Goal: Task Accomplishment & Management: Manage account settings

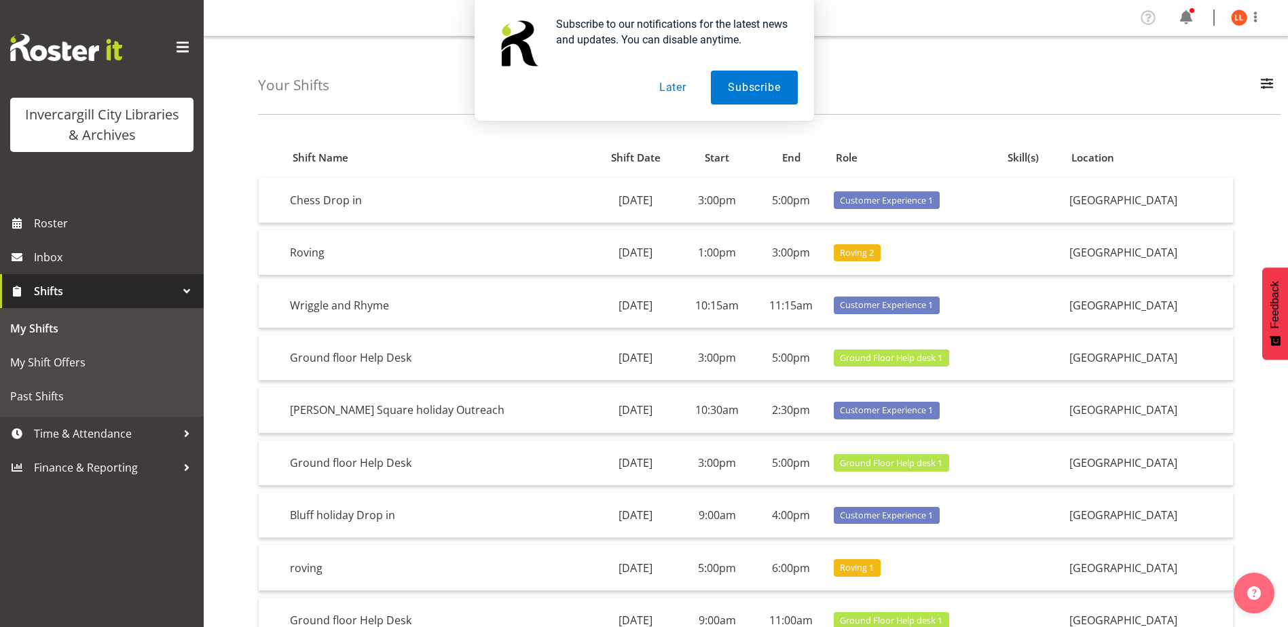
click at [679, 86] on button "Later" at bounding box center [672, 88] width 61 height 34
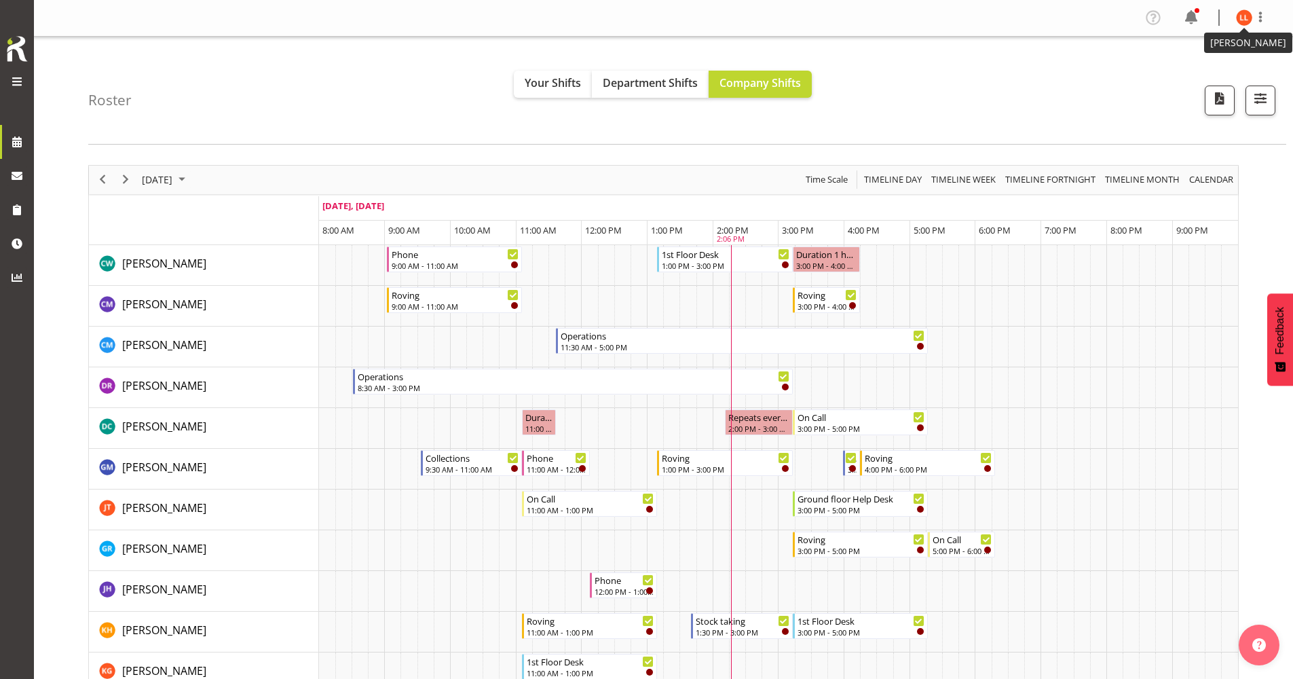
click at [620, 16] on img at bounding box center [1244, 18] width 16 height 16
click at [620, 46] on link "Profile" at bounding box center [1203, 47] width 130 height 24
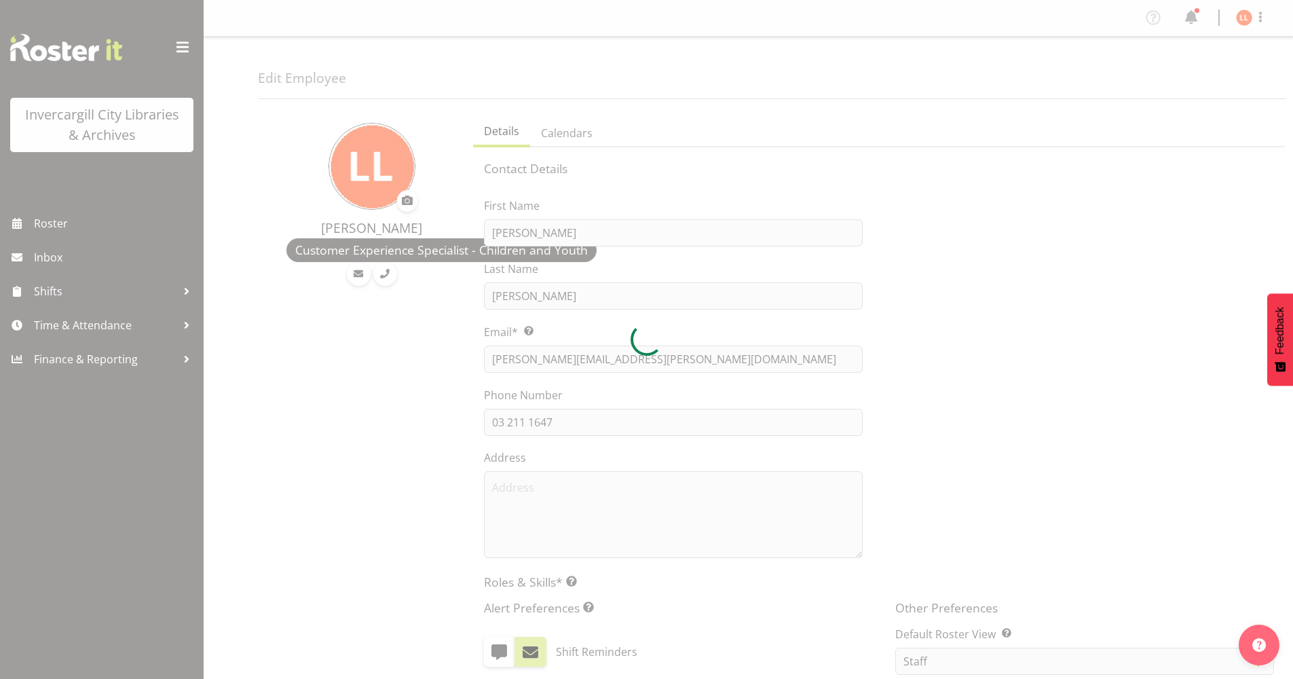
select select "TimelineDay"
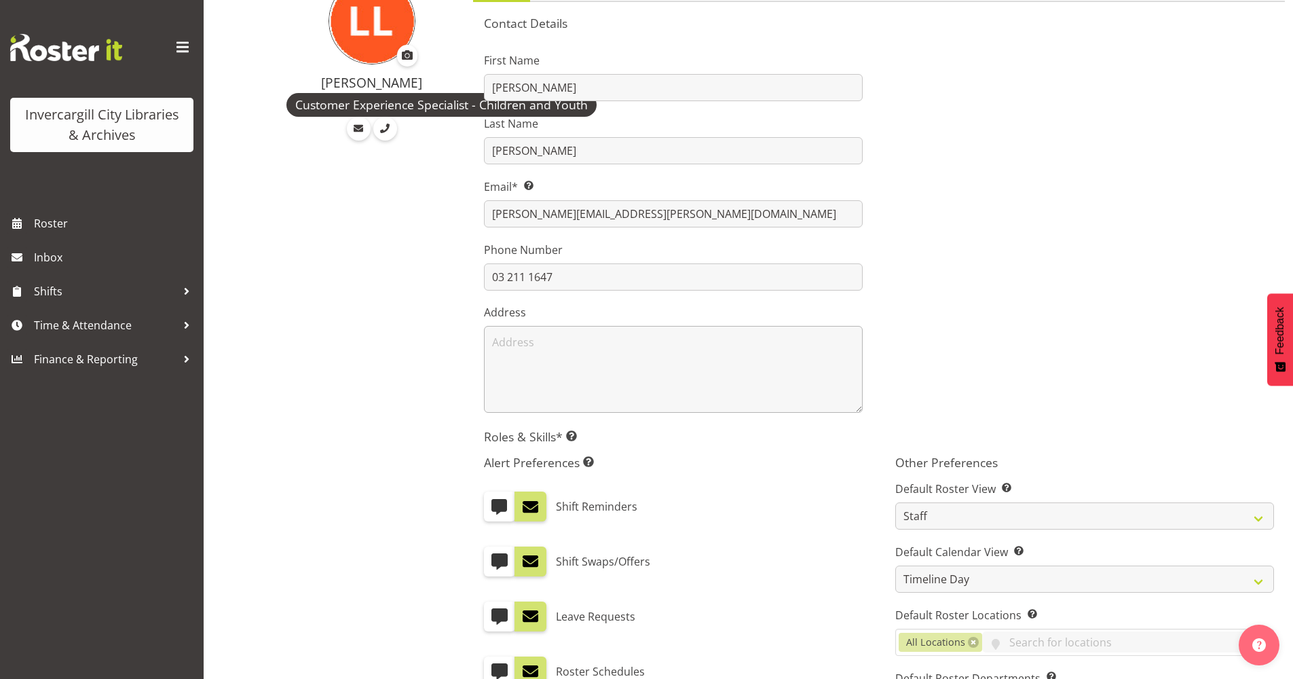
scroll to position [204, 0]
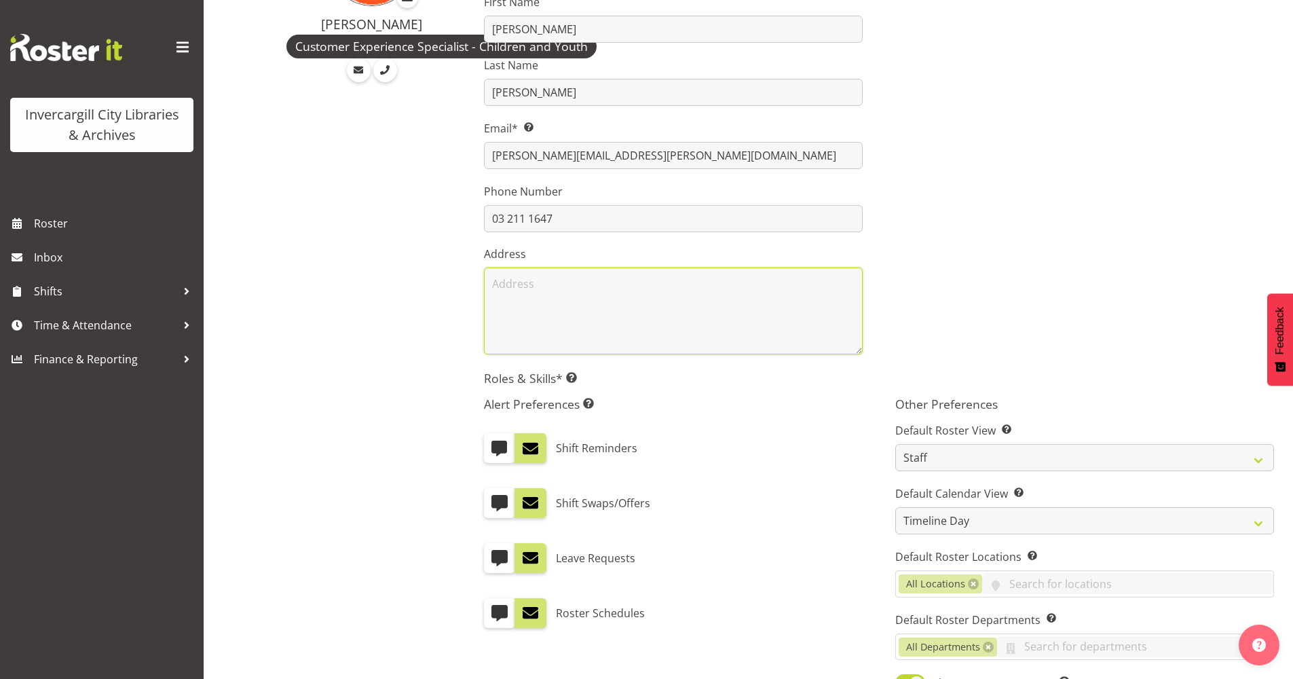
click at [491, 280] on textarea at bounding box center [673, 310] width 379 height 87
click at [1015, 181] on div at bounding box center [1084, 169] width 411 height 388
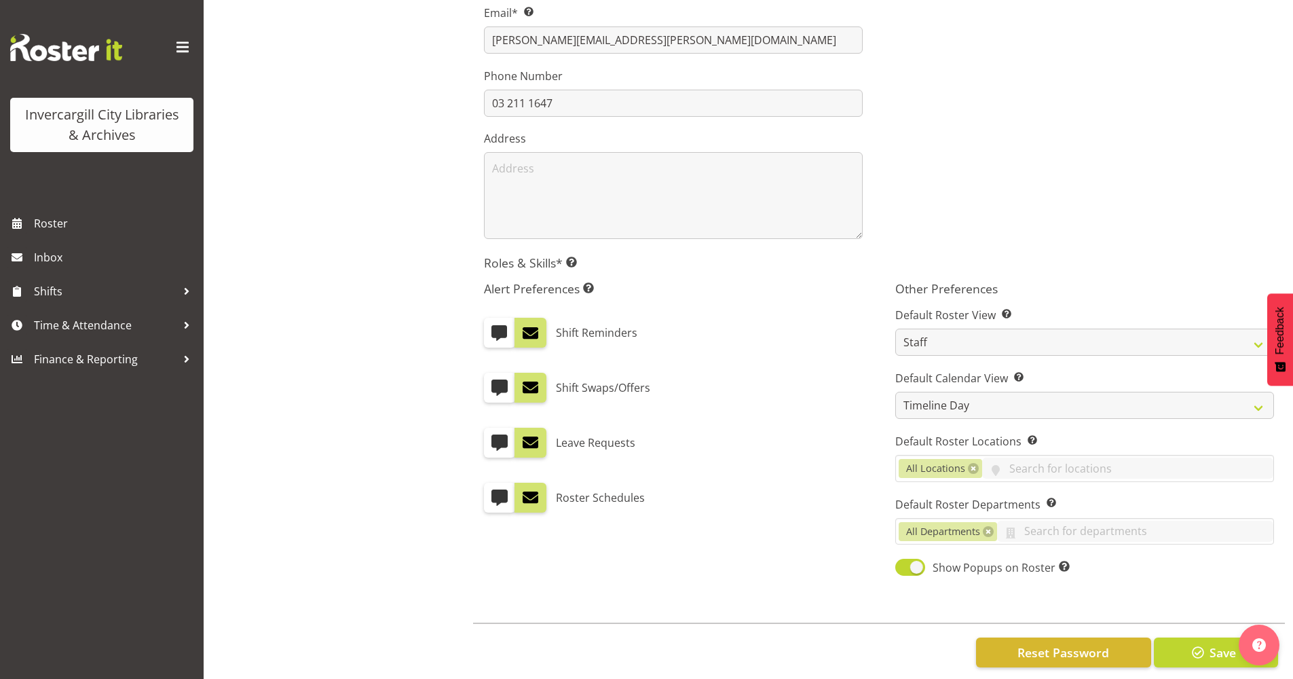
scroll to position [339, 0]
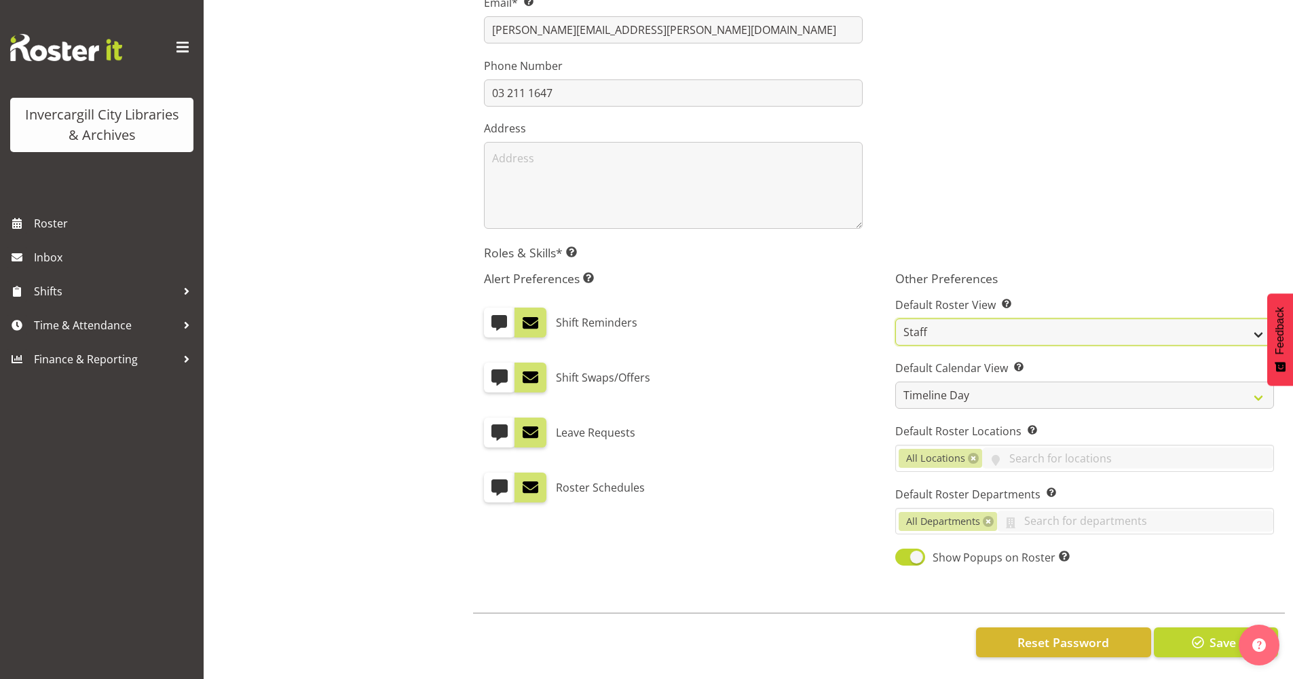
click at [1260, 324] on select "Staff Role Shift - Horizontal Shift - Vertical Staff - Location" at bounding box center [1084, 331] width 379 height 27
click at [895, 318] on select "Staff Role Shift - Horizontal Shift - Vertical Staff - Location" at bounding box center [1084, 331] width 379 height 27
click at [1258, 324] on select "Staff Role Shift - Horizontal Shift - Vertical Staff - Location" at bounding box center [1084, 331] width 379 height 27
select select "staff"
click at [895, 318] on select "Staff Role Shift - Horizontal Shift - Vertical Staff - Location" at bounding box center [1084, 331] width 379 height 27
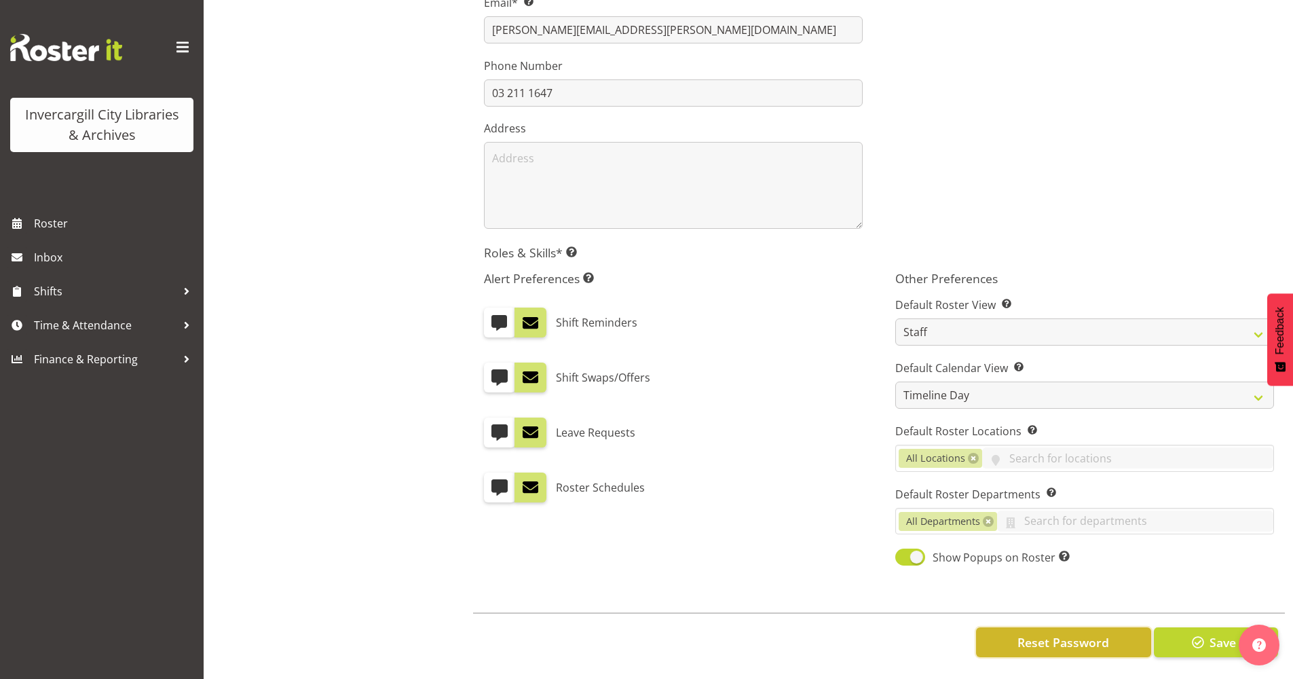
click at [1045, 635] on span "Reset Password" at bounding box center [1063, 642] width 92 height 18
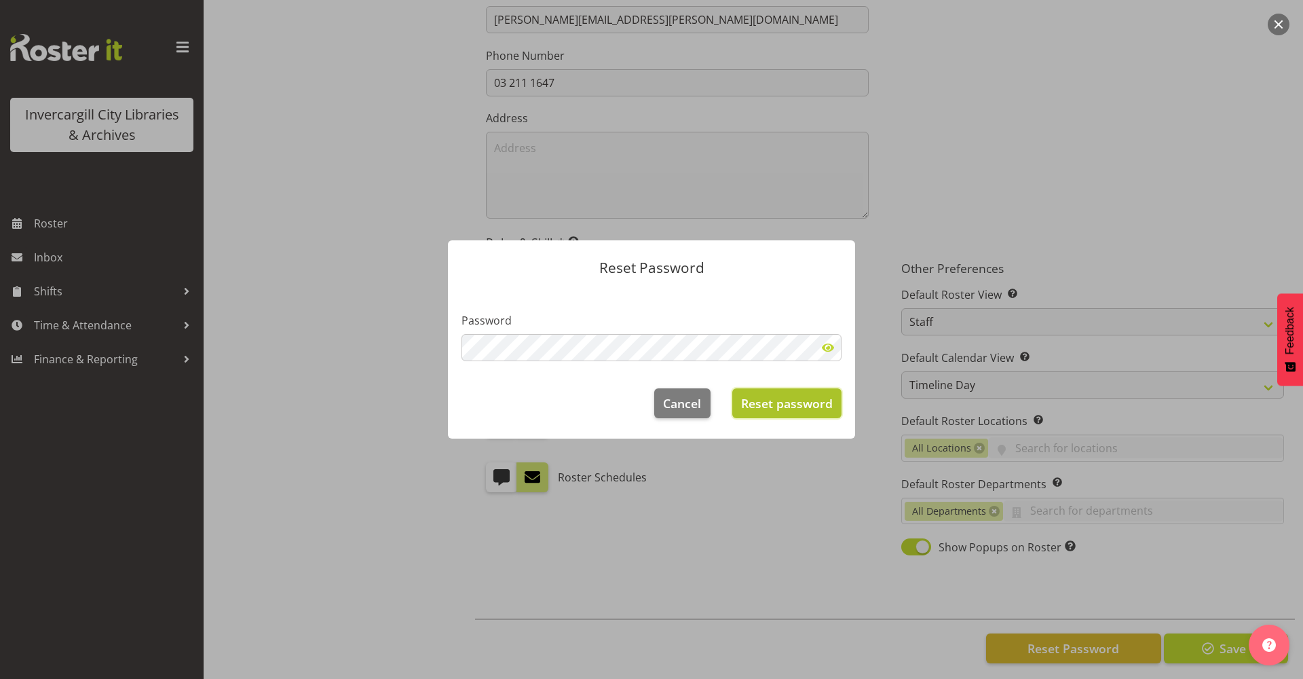
click at [773, 403] on span "Reset password" at bounding box center [787, 403] width 92 height 18
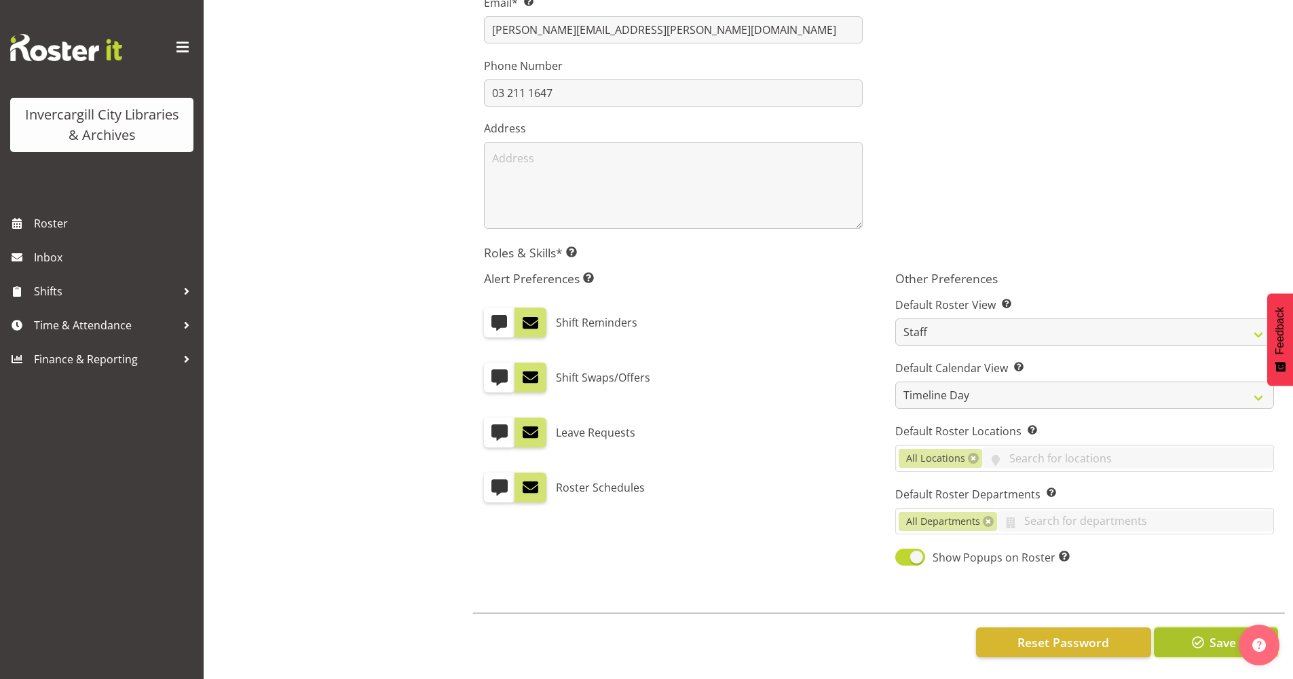
click at [1197, 633] on span "button" at bounding box center [1198, 642] width 18 height 18
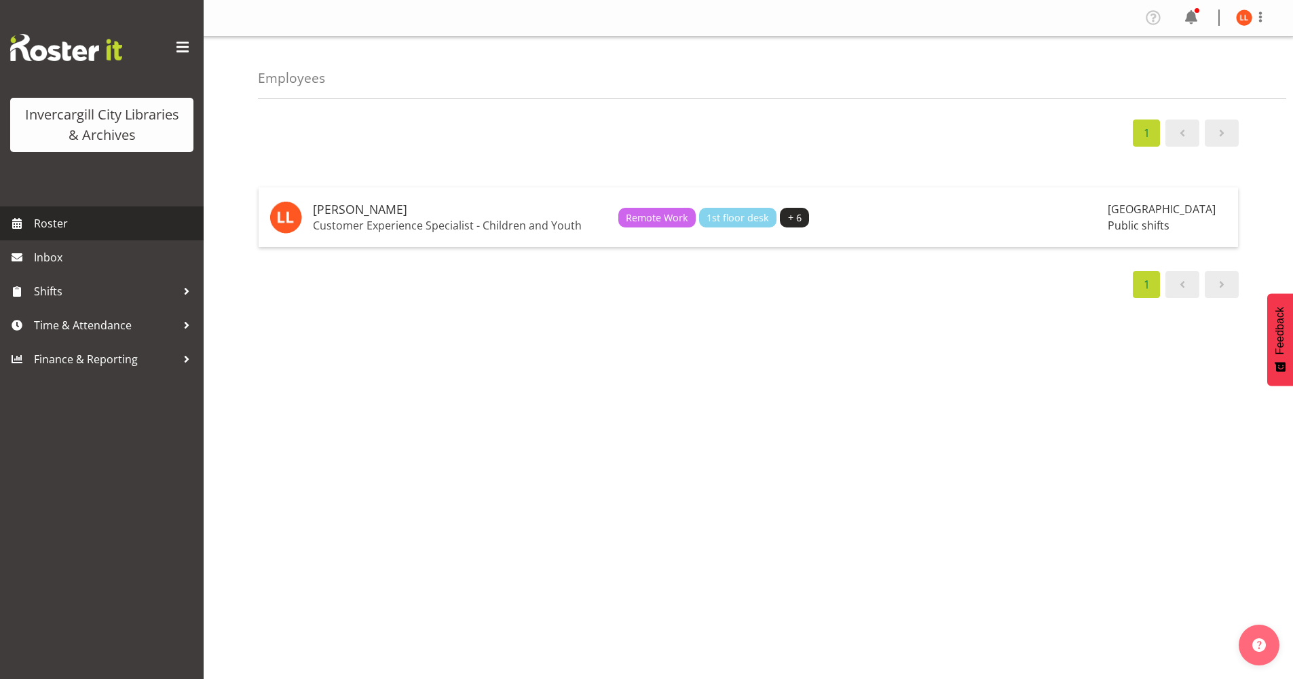
click at [43, 222] on span "Roster" at bounding box center [115, 223] width 163 height 20
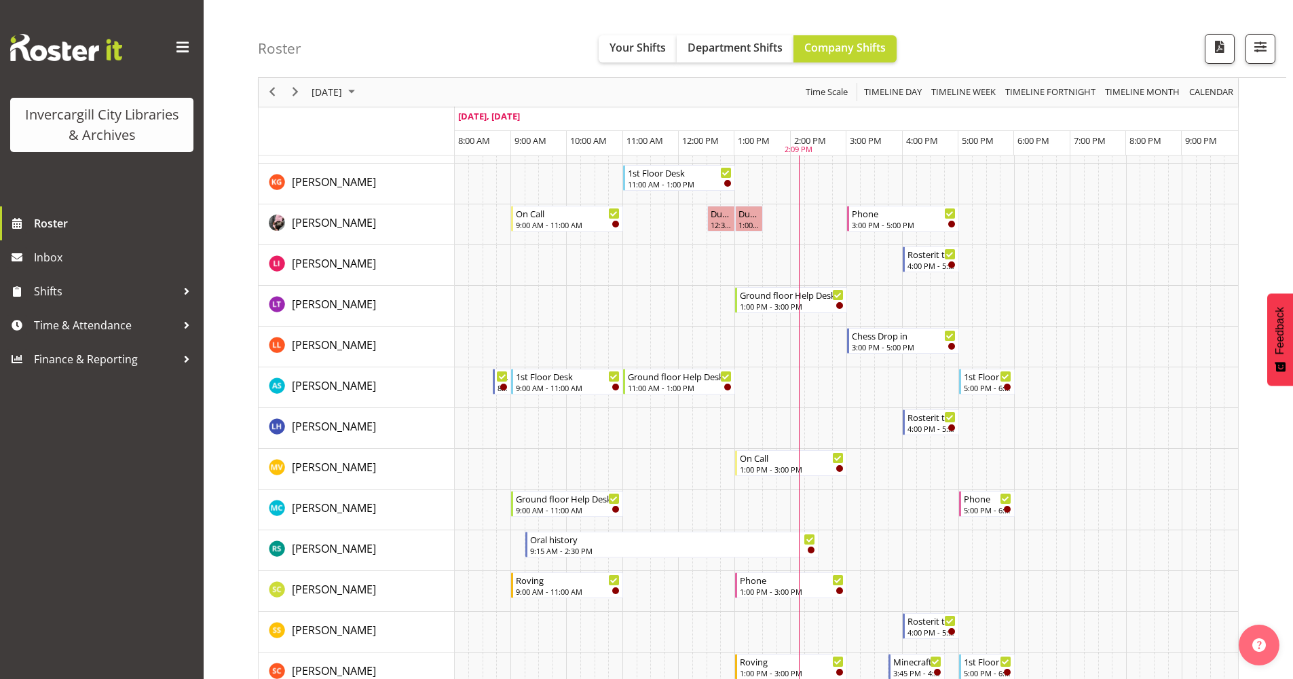
scroll to position [331, 0]
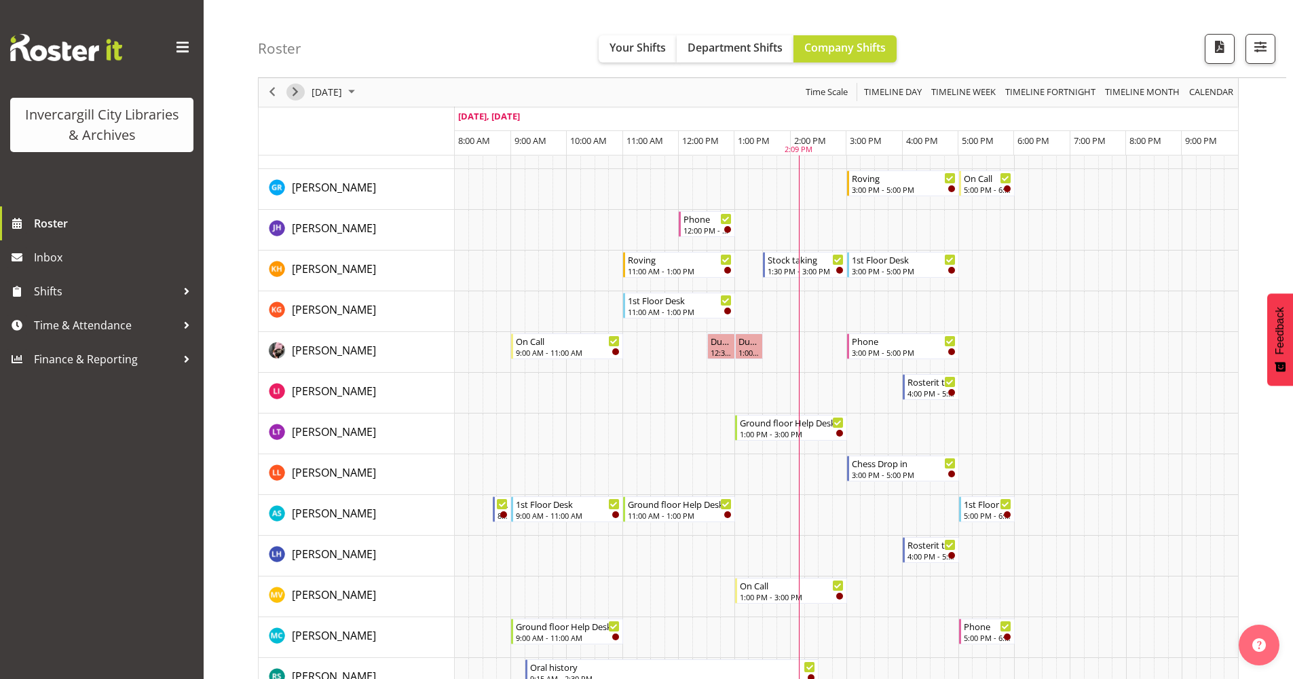
click at [296, 92] on span "Next" at bounding box center [295, 92] width 16 height 17
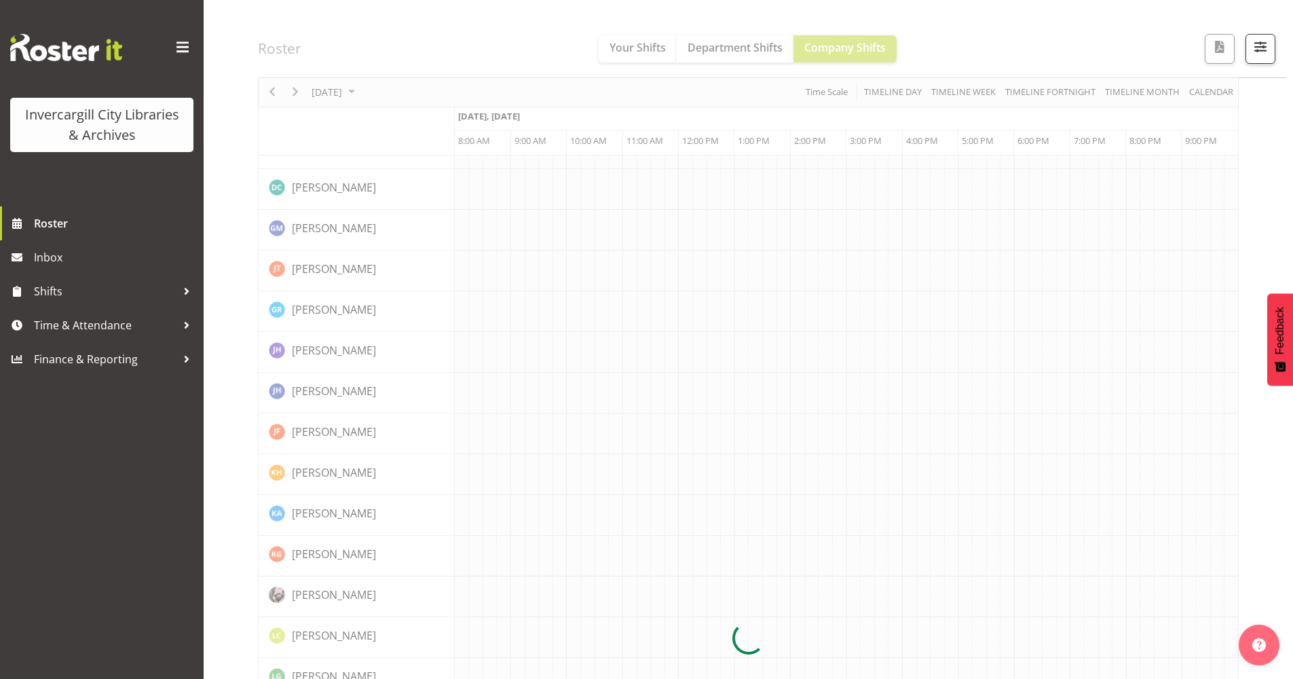
scroll to position [0, 0]
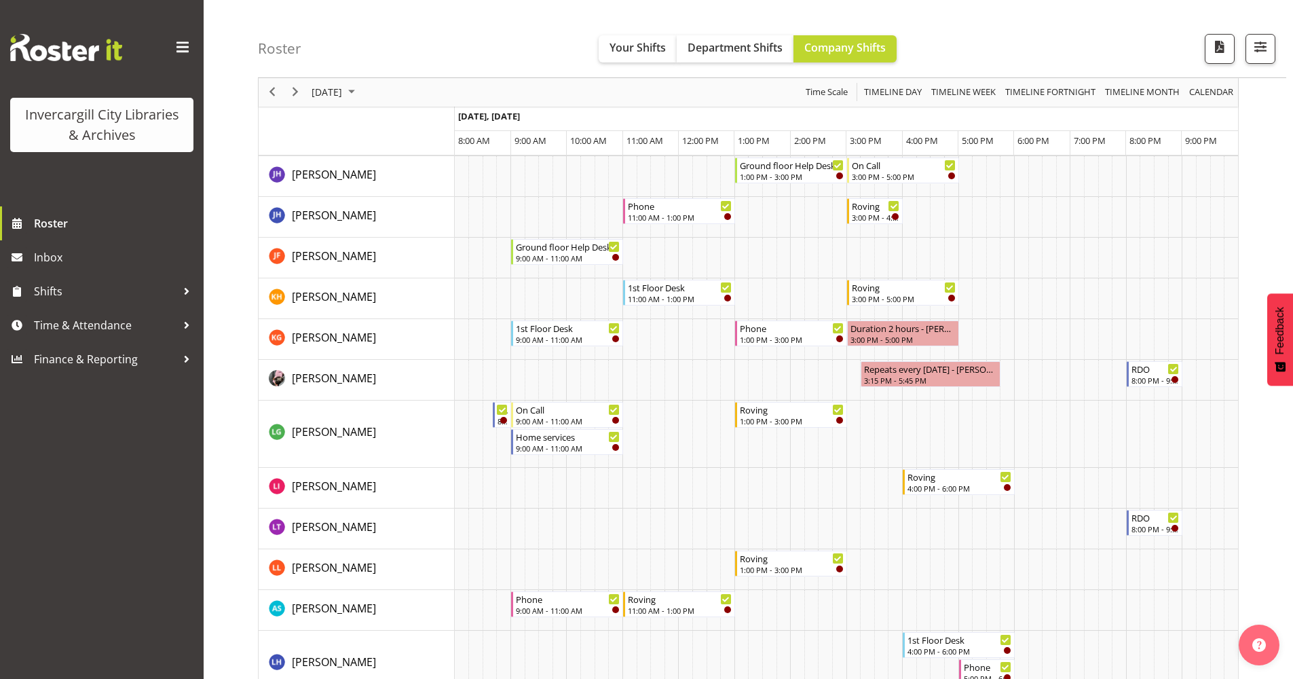
scroll to position [407, 0]
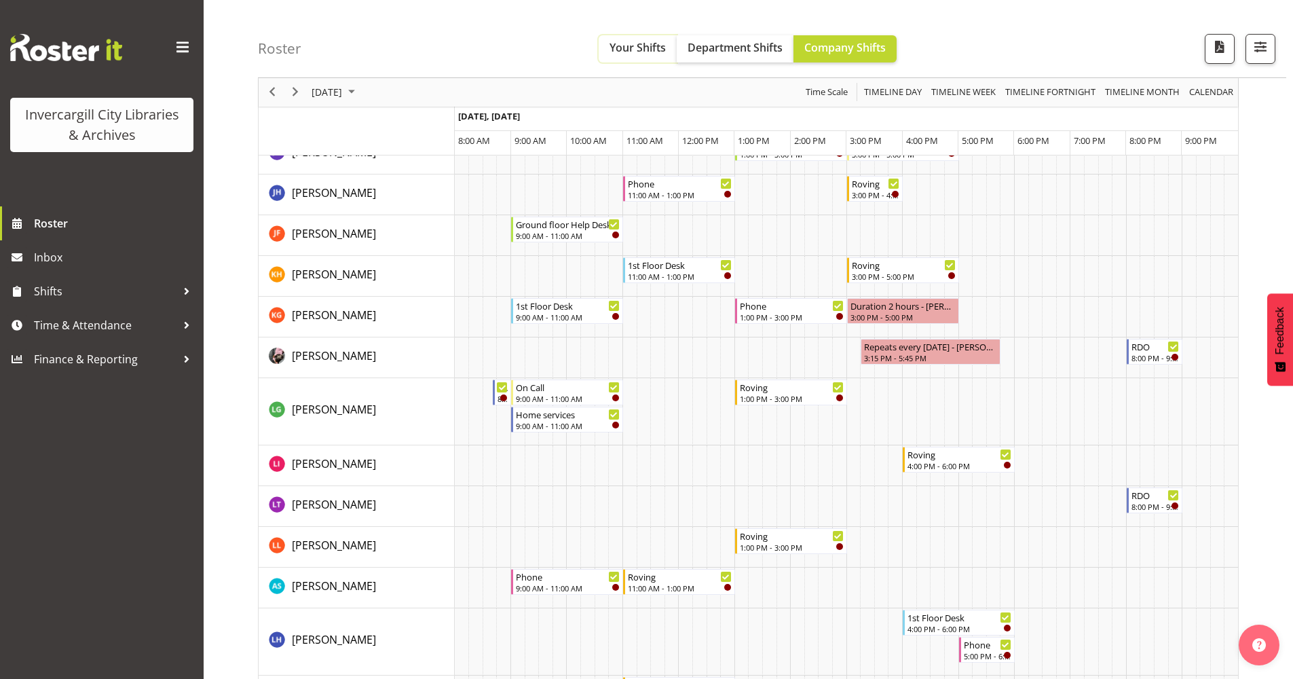
click at [635, 51] on span "Your Shifts" at bounding box center [638, 47] width 56 height 15
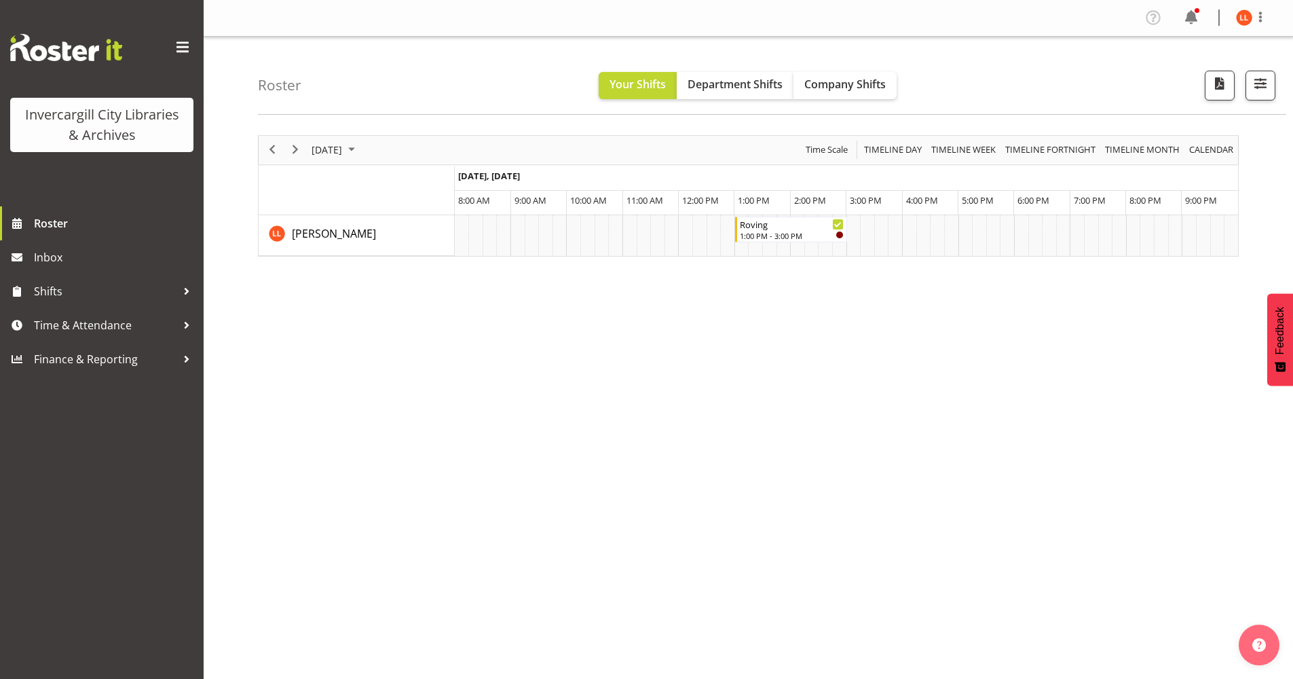
click at [181, 45] on span at bounding box center [183, 48] width 22 height 22
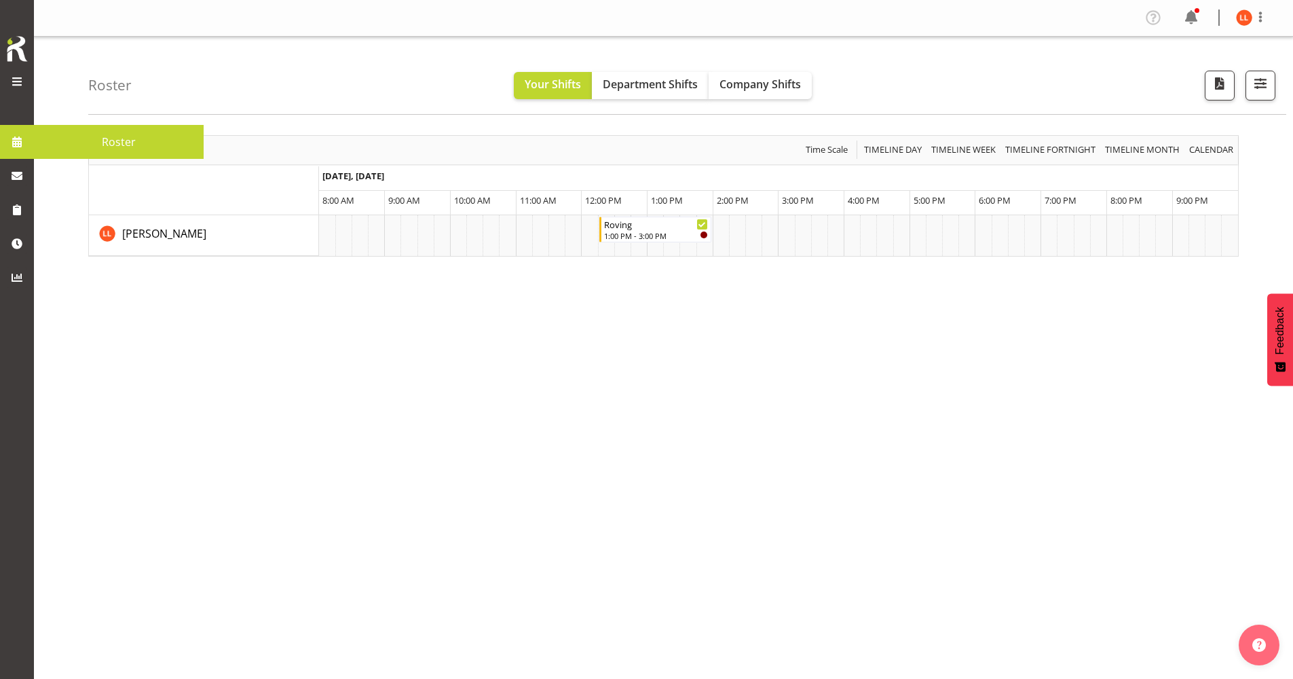
click at [34, 52] on div "Invercargill City Libraries & Archives Roster" at bounding box center [22, 339] width 45 height 679
click at [16, 79] on span at bounding box center [17, 81] width 16 height 16
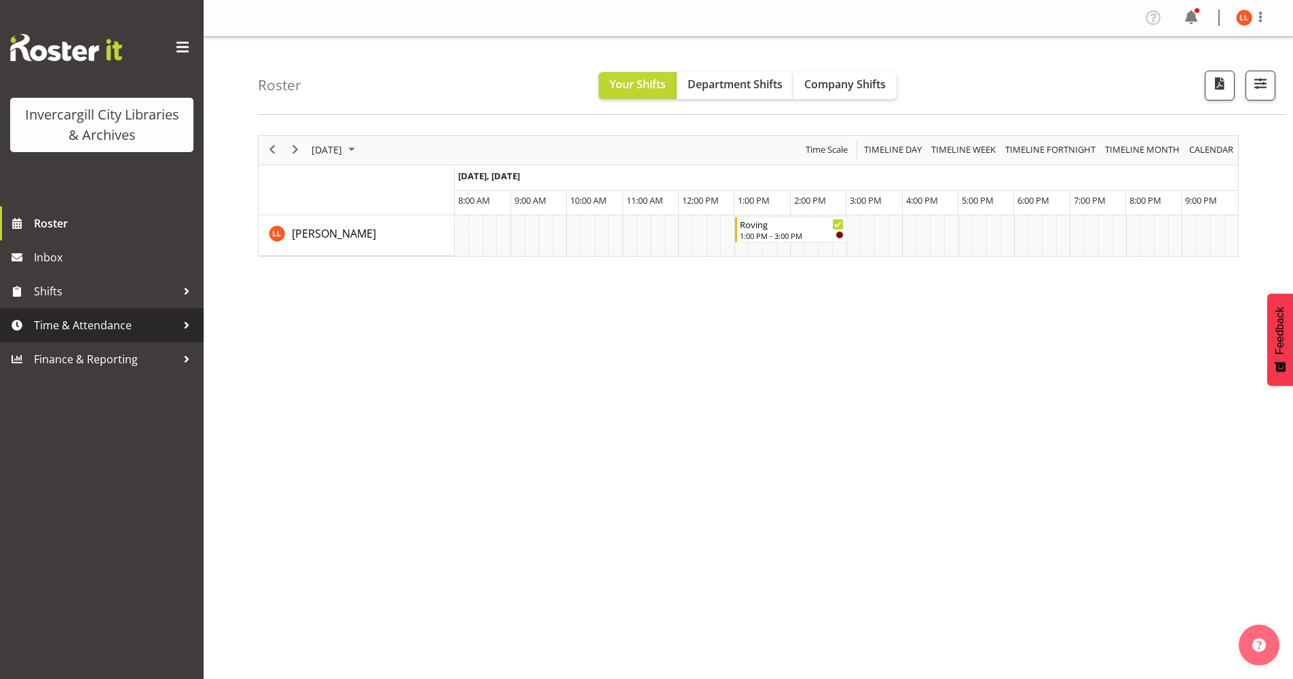
click at [50, 326] on span "Time & Attendance" at bounding box center [105, 325] width 143 height 20
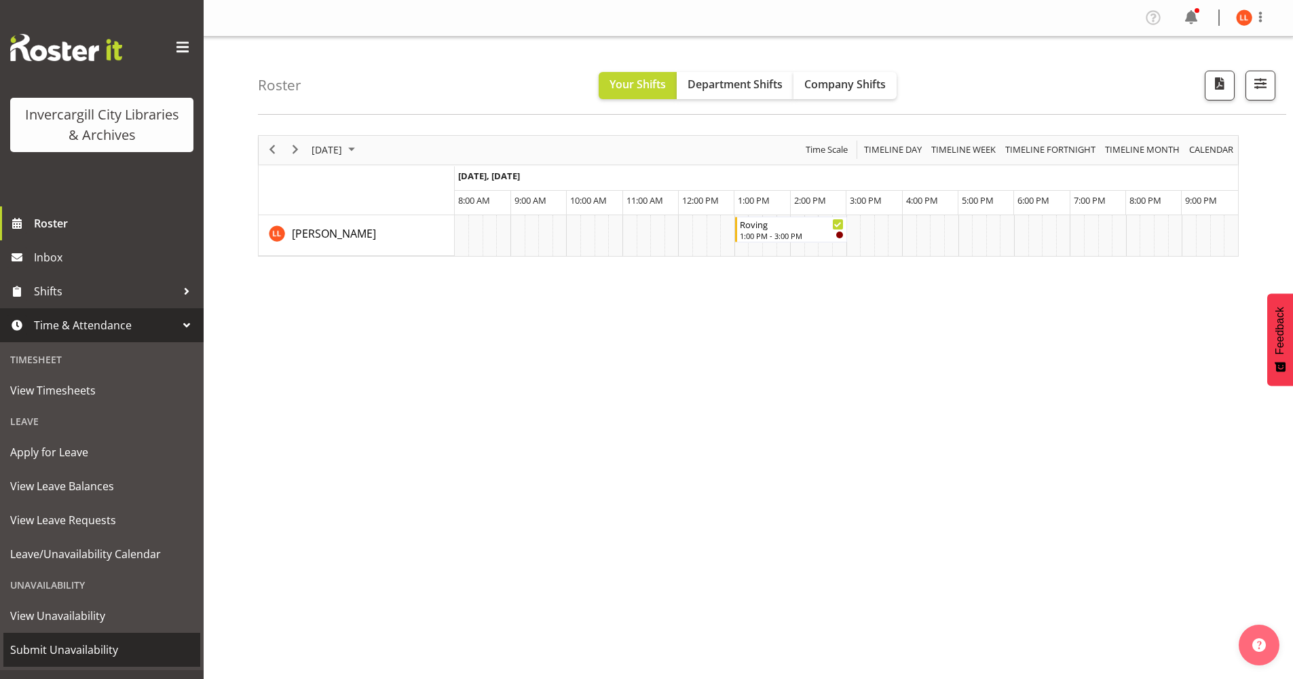
click at [37, 650] on span "Submit Unavailability" at bounding box center [101, 649] width 183 height 20
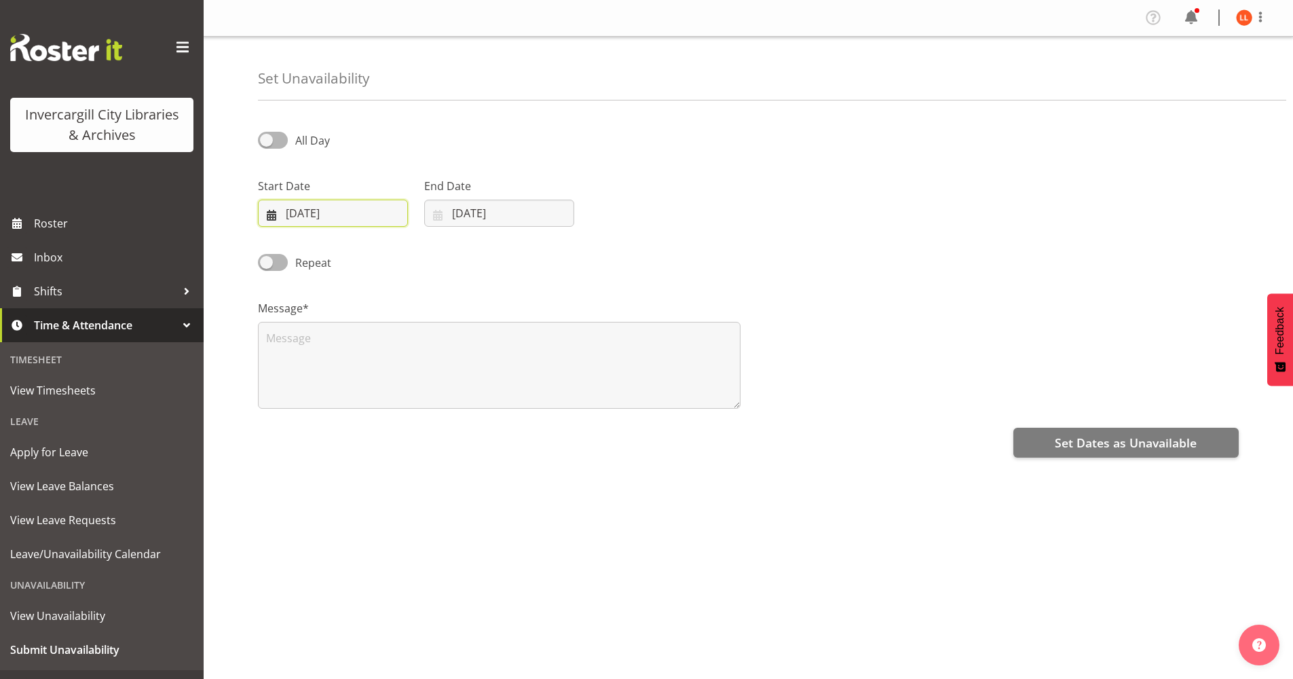
click at [272, 213] on input "[DATE]" at bounding box center [333, 213] width 150 height 27
click at [419, 373] on span "19" at bounding box center [421, 374] width 11 height 13
type input "[DATE]"
drag, startPoint x: 263, startPoint y: 261, endPoint x: 288, endPoint y: 261, distance: 24.4
click at [288, 261] on label "Repeat" at bounding box center [294, 262] width 73 height 17
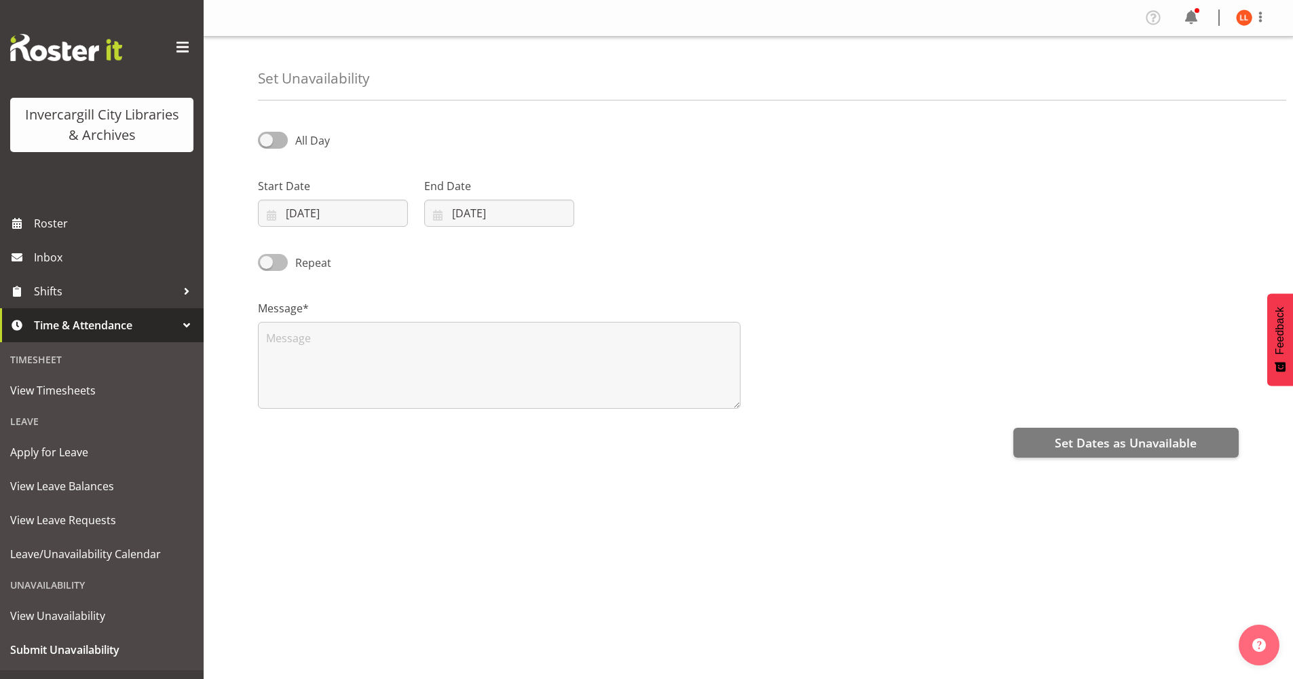
click at [267, 261] on input "Repeat" at bounding box center [262, 262] width 9 height 9
checkbox input "true"
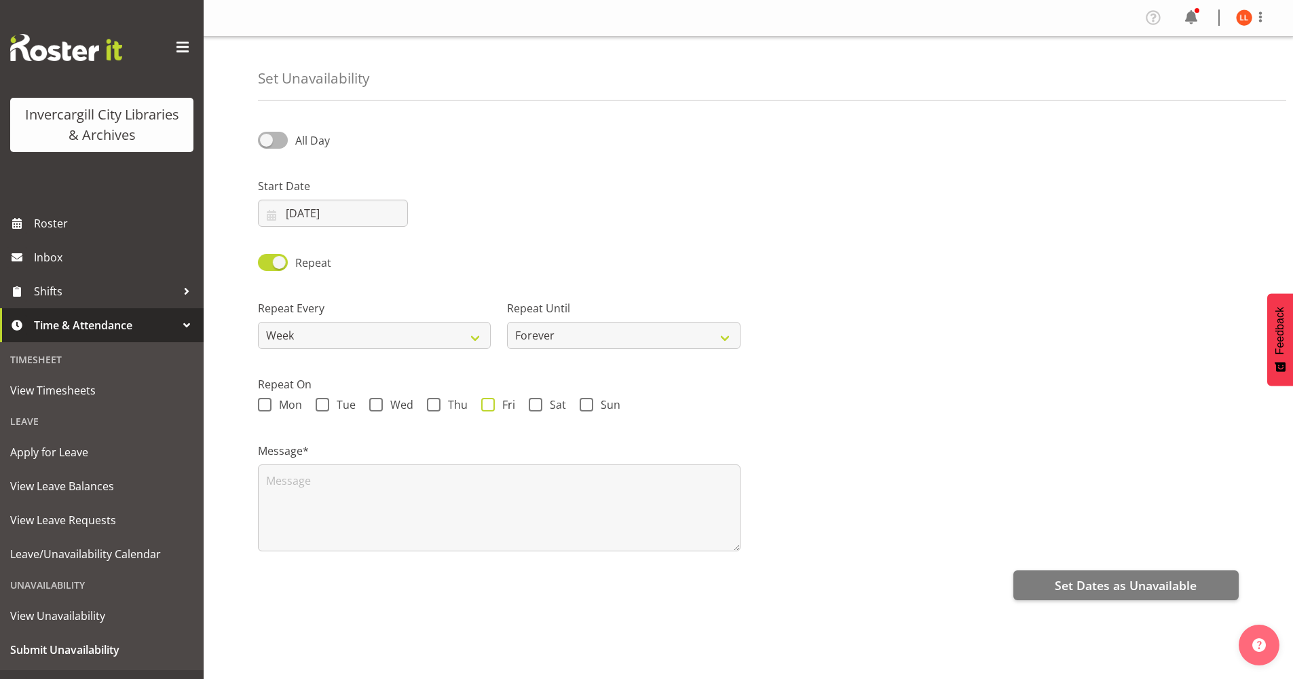
click at [484, 403] on span at bounding box center [488, 405] width 14 height 14
click at [484, 403] on input "Fri" at bounding box center [485, 404] width 9 height 9
checkbox input "true"
click at [268, 140] on span at bounding box center [273, 140] width 30 height 17
click at [267, 140] on input "All Day" at bounding box center [262, 140] width 9 height 9
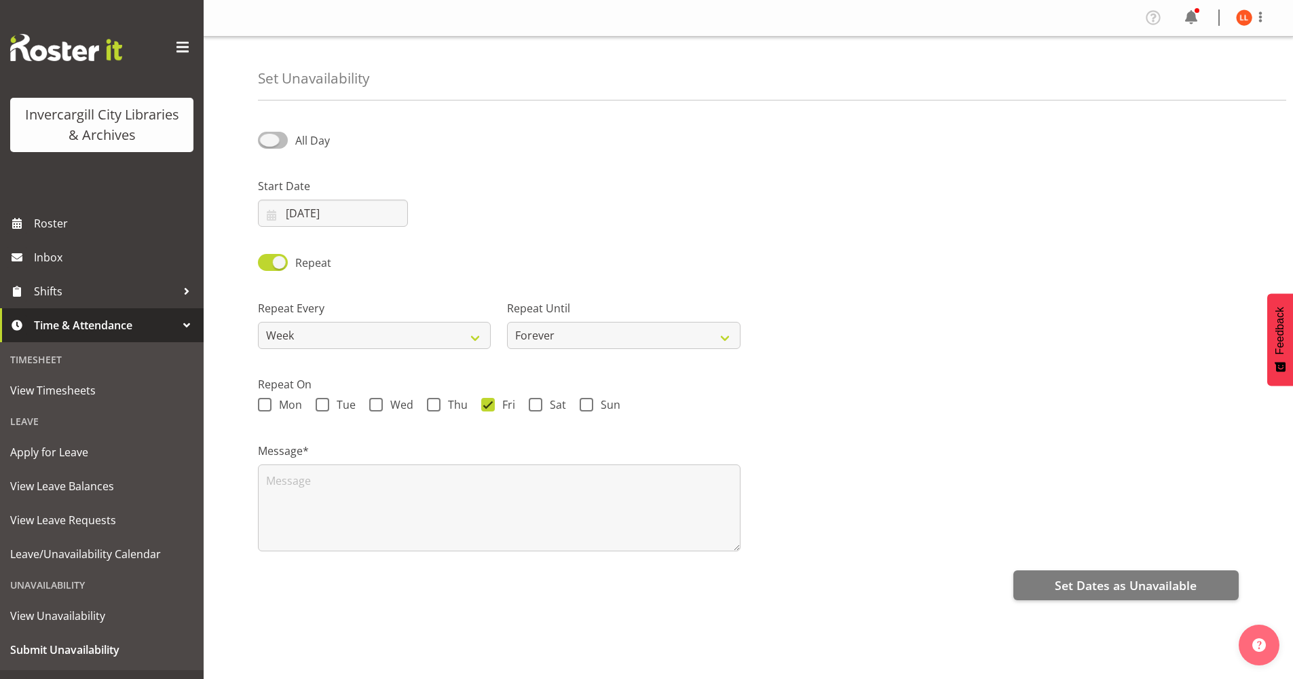
checkbox input "true"
select select "14"
select select "10"
click at [606, 214] on input "14:10" at bounding box center [666, 213] width 150 height 27
click at [624, 209] on input "14:10" at bounding box center [666, 213] width 150 height 27
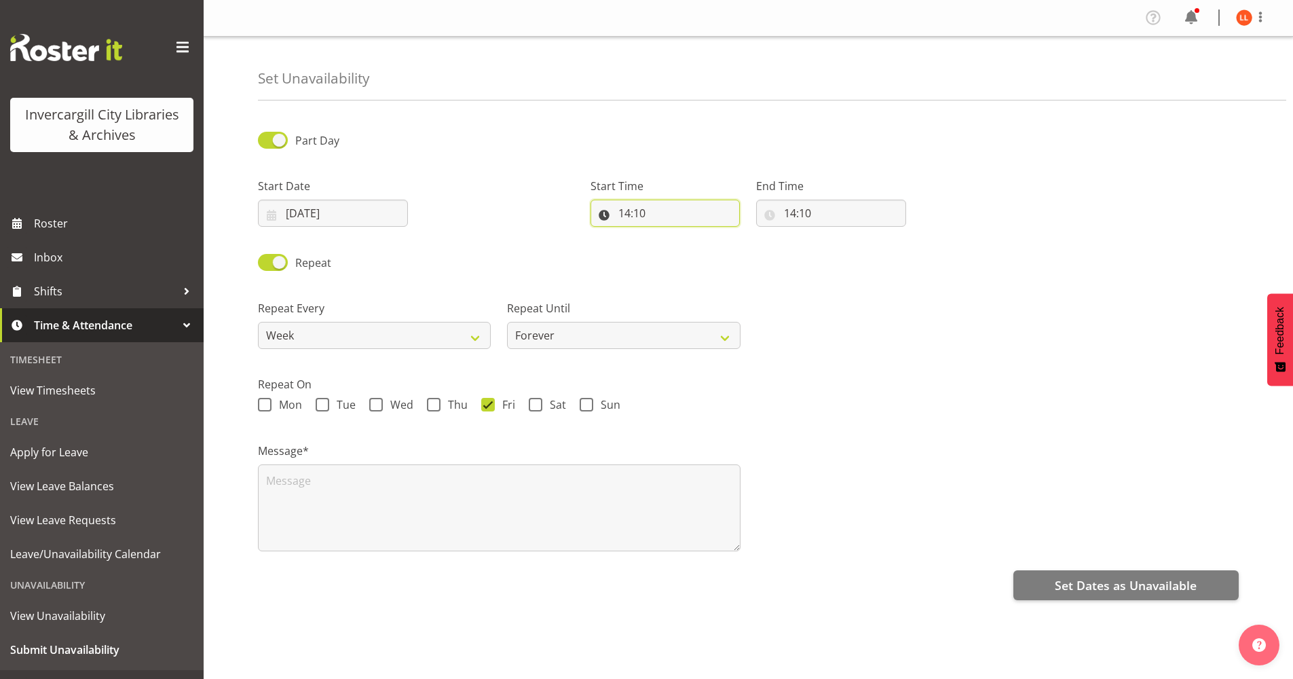
click at [641, 210] on input "14:10" at bounding box center [666, 213] width 150 height 27
drag, startPoint x: 641, startPoint y: 210, endPoint x: 604, endPoint y: 212, distance: 36.7
click at [604, 212] on input "14:10" at bounding box center [666, 213] width 150 height 27
click at [601, 212] on input "14:10" at bounding box center [666, 213] width 150 height 27
click at [680, 244] on select "00 01 02 03 04 05 06 07 08 09 10 11 12 13 14 15 16 17 18 19 20 21 22 23" at bounding box center [683, 248] width 31 height 27
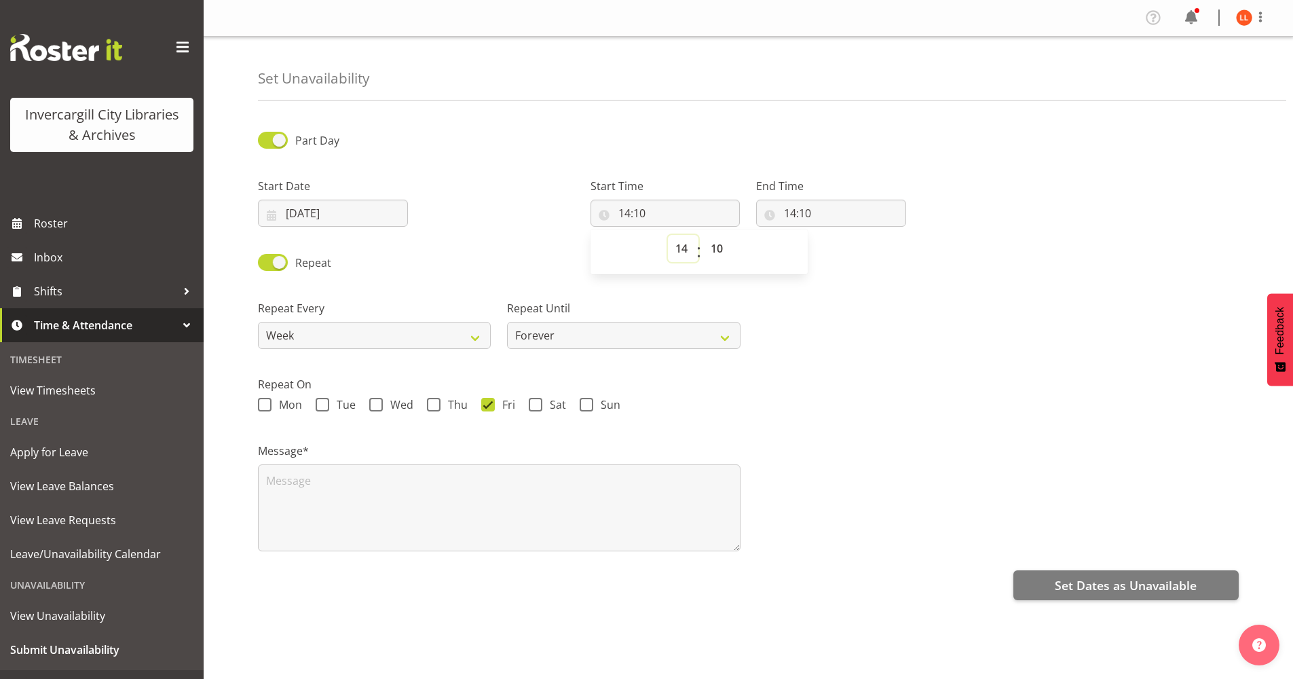
select select "9"
click at [668, 235] on select "00 01 02 03 04 05 06 07 08 09 10 11 12 13 14 15 16 17 18 19 20 21 22 23" at bounding box center [683, 248] width 31 height 27
type input "09:10"
click at [716, 248] on select "00 01 02 03 04 05 06 07 08 09 10 11 12 13 14 15 16 17 18 19 20 21 22 23 24 25 2…" at bounding box center [718, 248] width 31 height 27
select select "0"
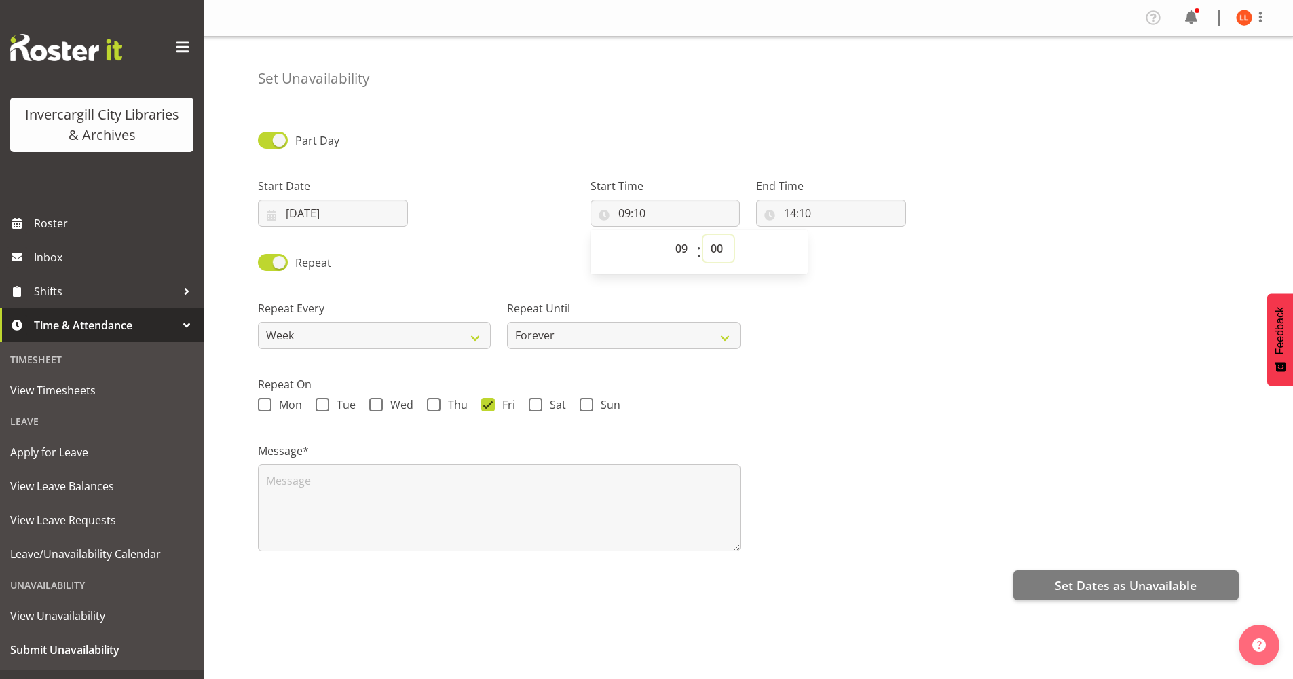
click at [703, 235] on select "00 01 02 03 04 05 06 07 08 09 10 11 12 13 14 15 16 17 18 19 20 21 22 23 24 25 2…" at bounding box center [718, 248] width 31 height 27
type input "09:00"
click at [787, 210] on input "14:10" at bounding box center [831, 213] width 150 height 27
click at [851, 247] on select "00 01 02 03 04 05 06 07 08 09 10 11 12 13 14 15 16 17 18 19 20 21 22 23" at bounding box center [849, 248] width 31 height 27
select select "12"
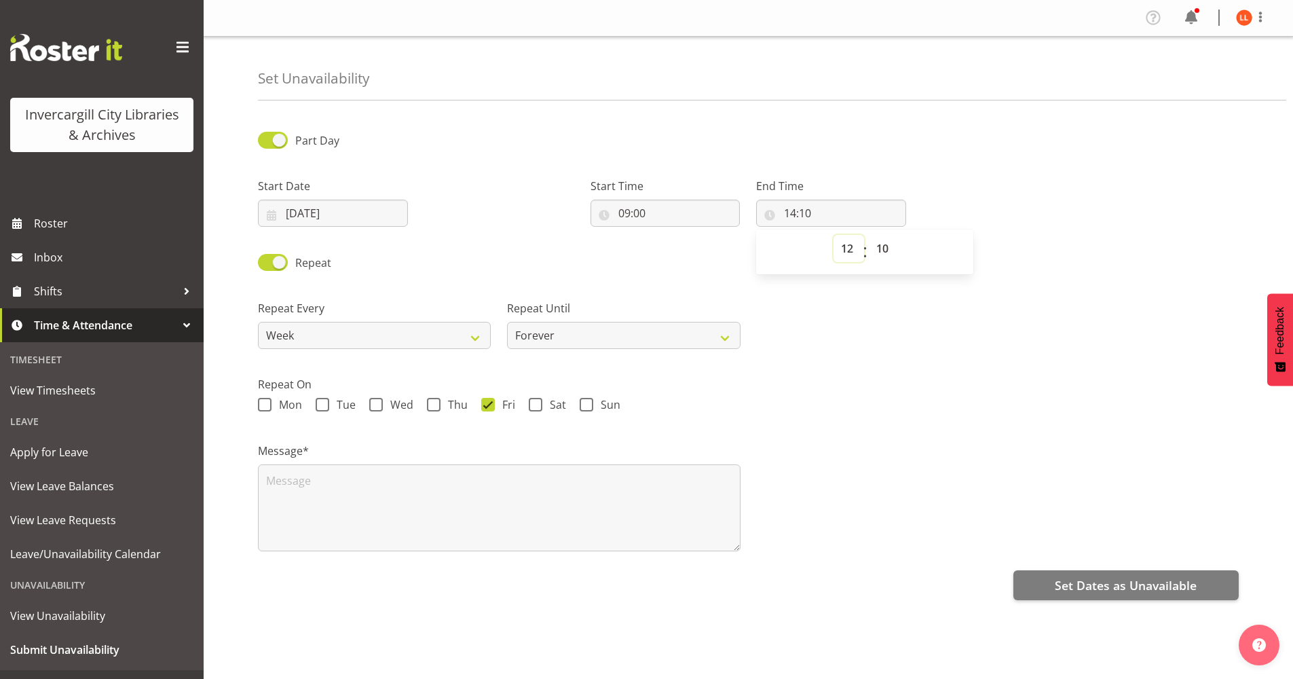
click at [834, 235] on select "00 01 02 03 04 05 06 07 08 09 10 11 12 13 14 15 16 17 18 19 20 21 22 23" at bounding box center [849, 248] width 31 height 27
type input "12:10"
click at [880, 246] on select "00 01 02 03 04 05 06 07 08 09 10 11 12 13 14 15 16 17 18 19 20 21 22 23 24 25 2…" at bounding box center [884, 248] width 31 height 27
select select "0"
click at [869, 235] on select "00 01 02 03 04 05 06 07 08 09 10 11 12 13 14 15 16 17 18 19 20 21 22 23 24 25 2…" at bounding box center [884, 248] width 31 height 27
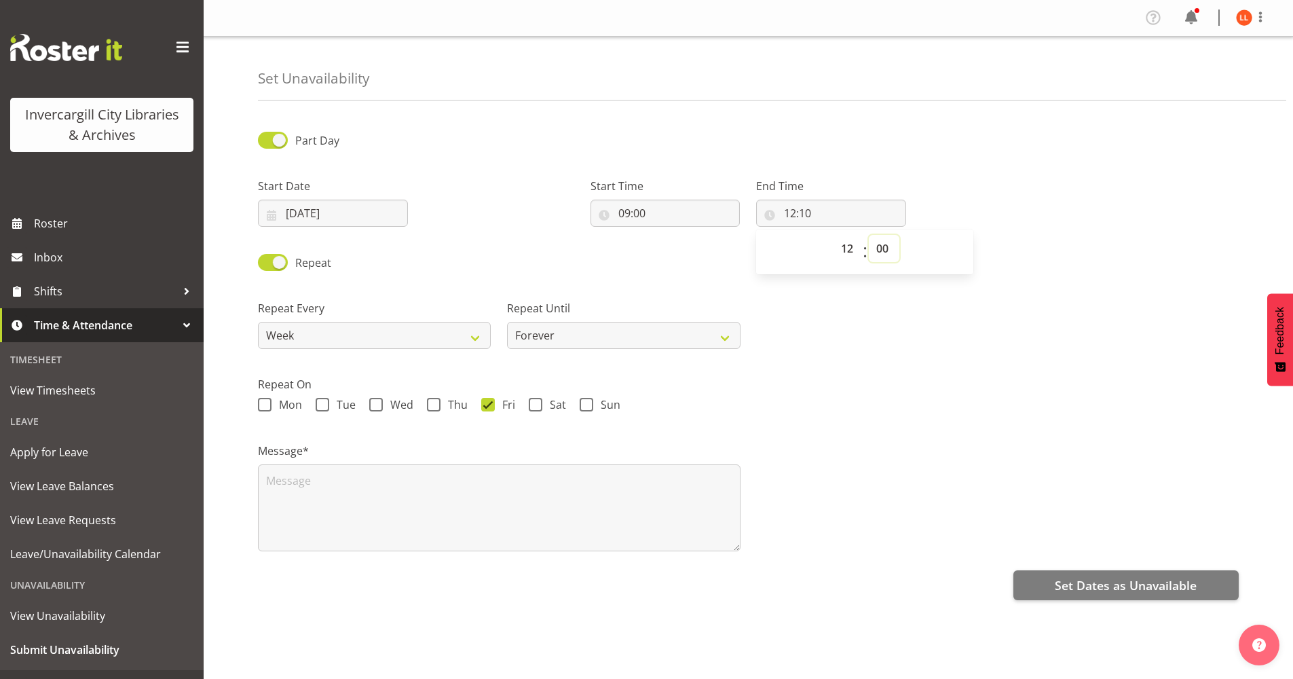
type input "12:00"
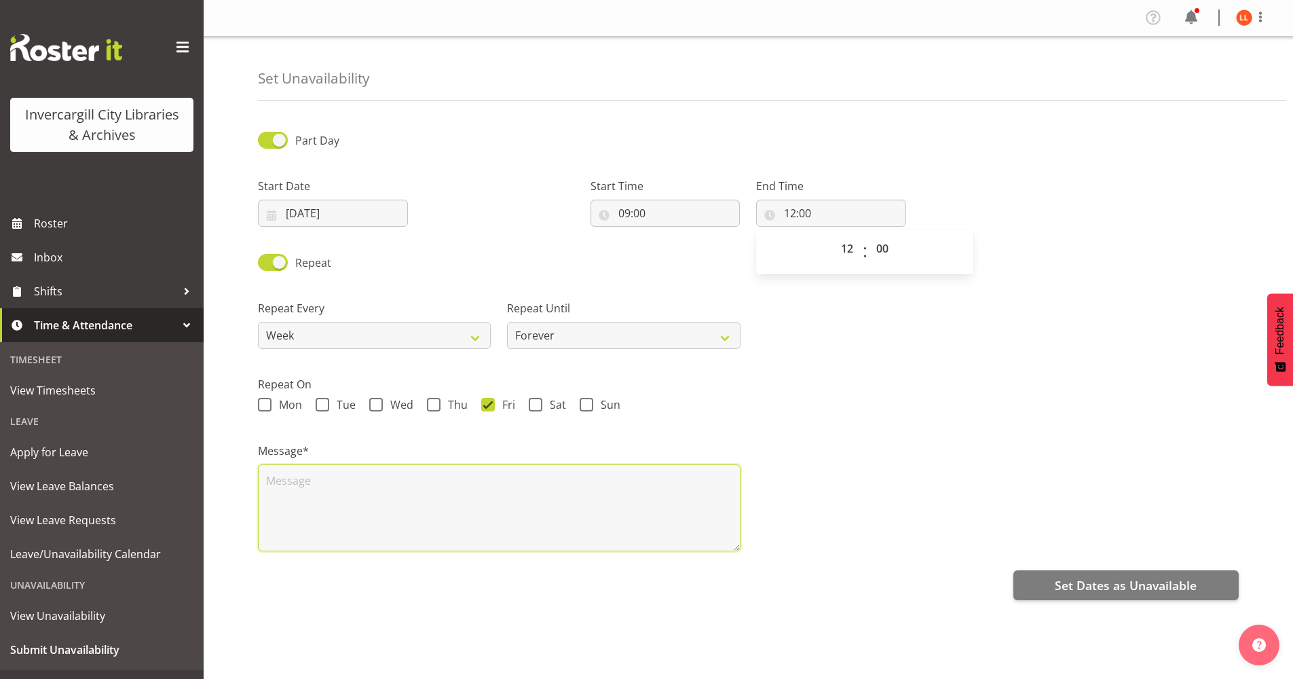
click at [272, 478] on textarea at bounding box center [499, 507] width 483 height 87
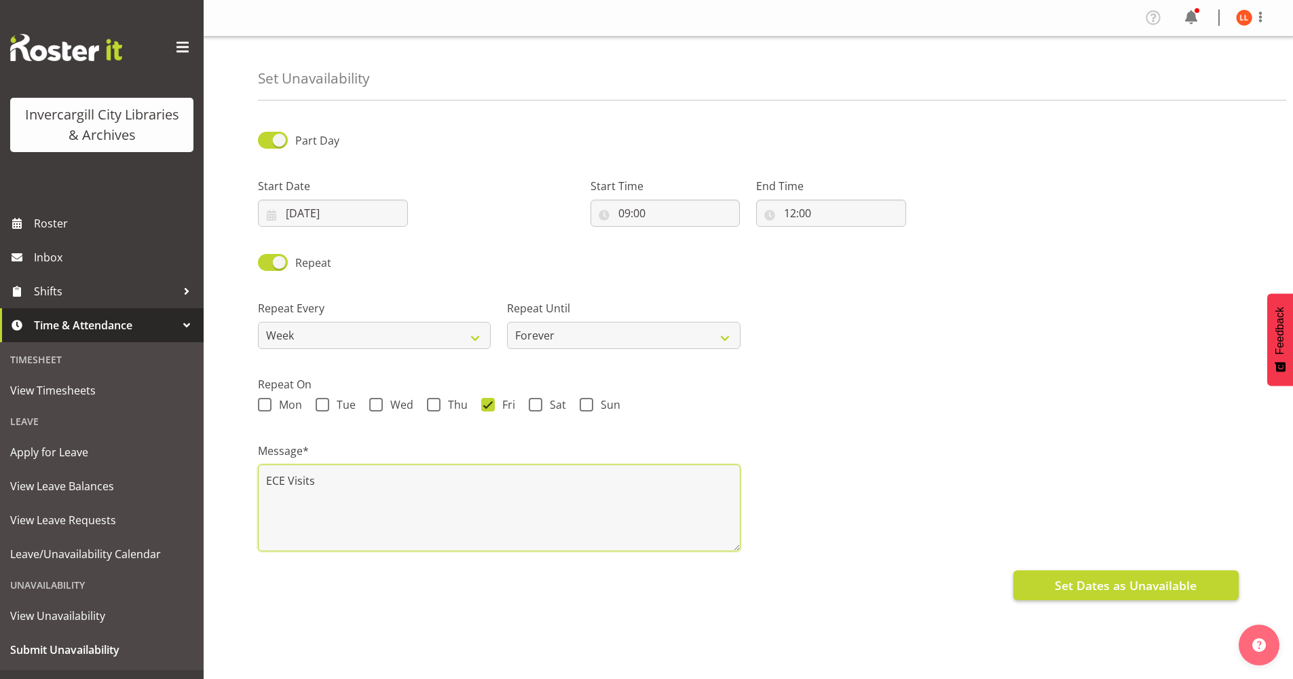
type textarea "ECE Visits"
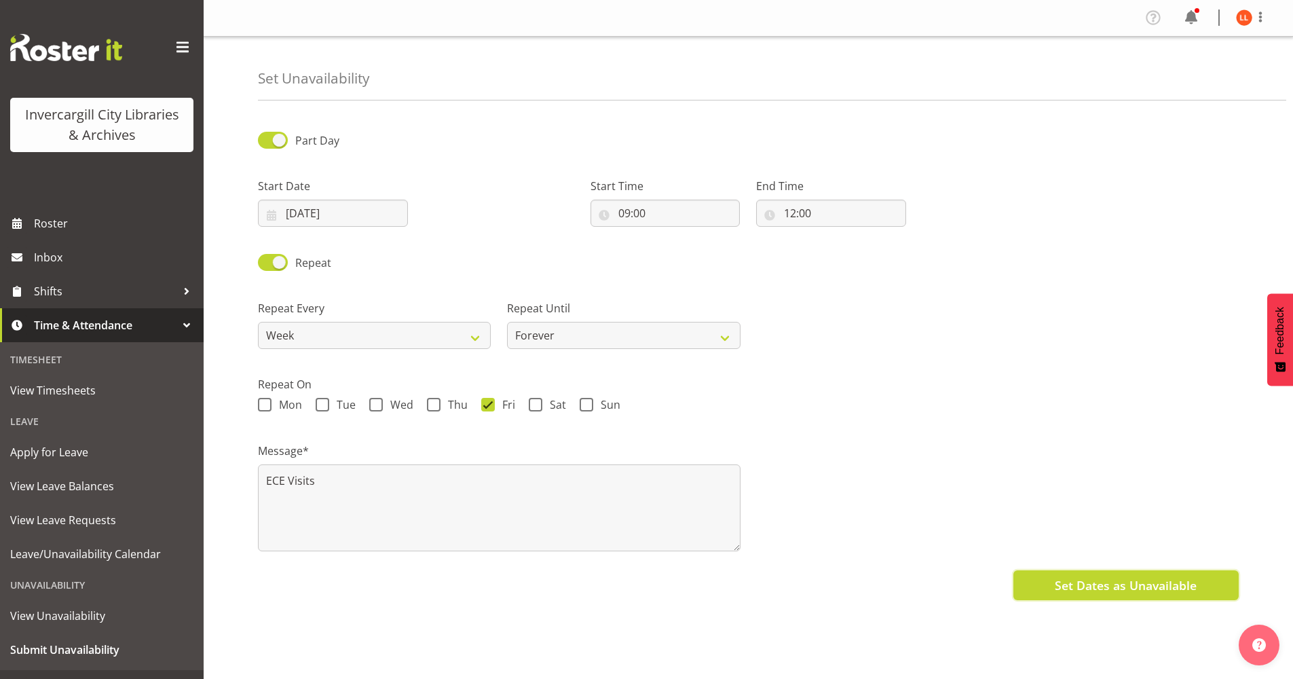
click at [1128, 588] on span "Set Dates as Unavailable" at bounding box center [1126, 585] width 142 height 18
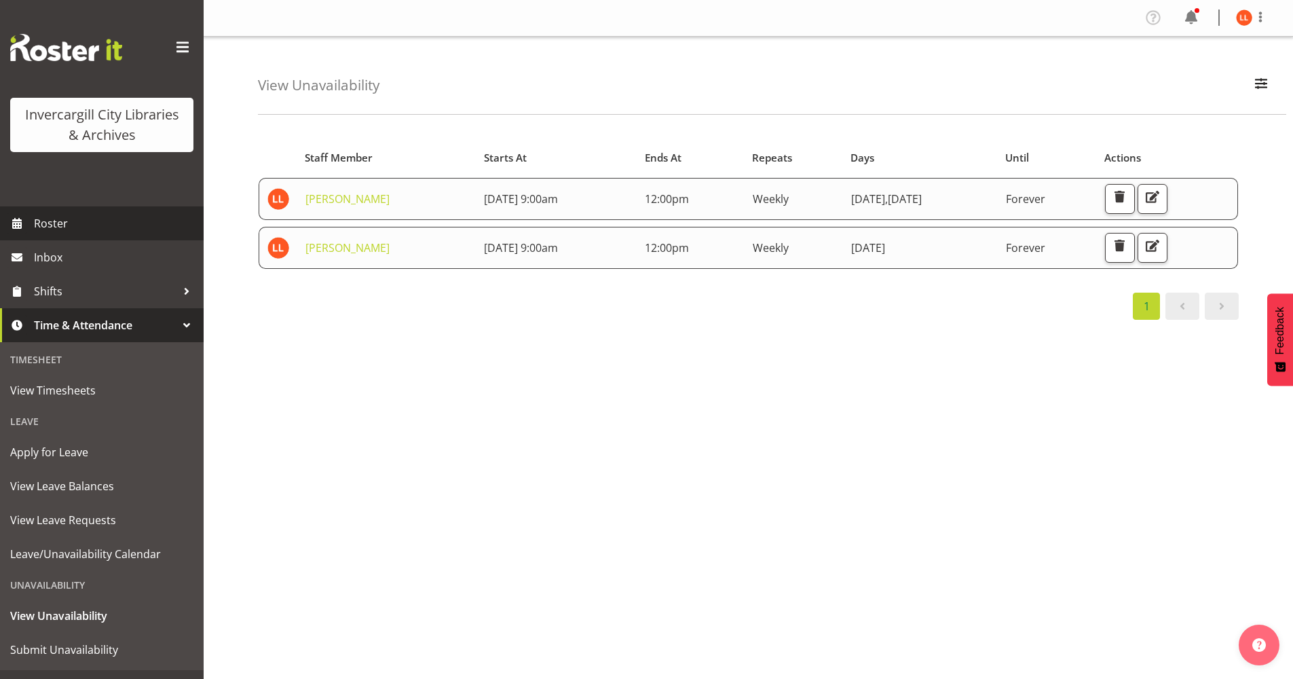
click at [46, 220] on span "Roster" at bounding box center [115, 223] width 163 height 20
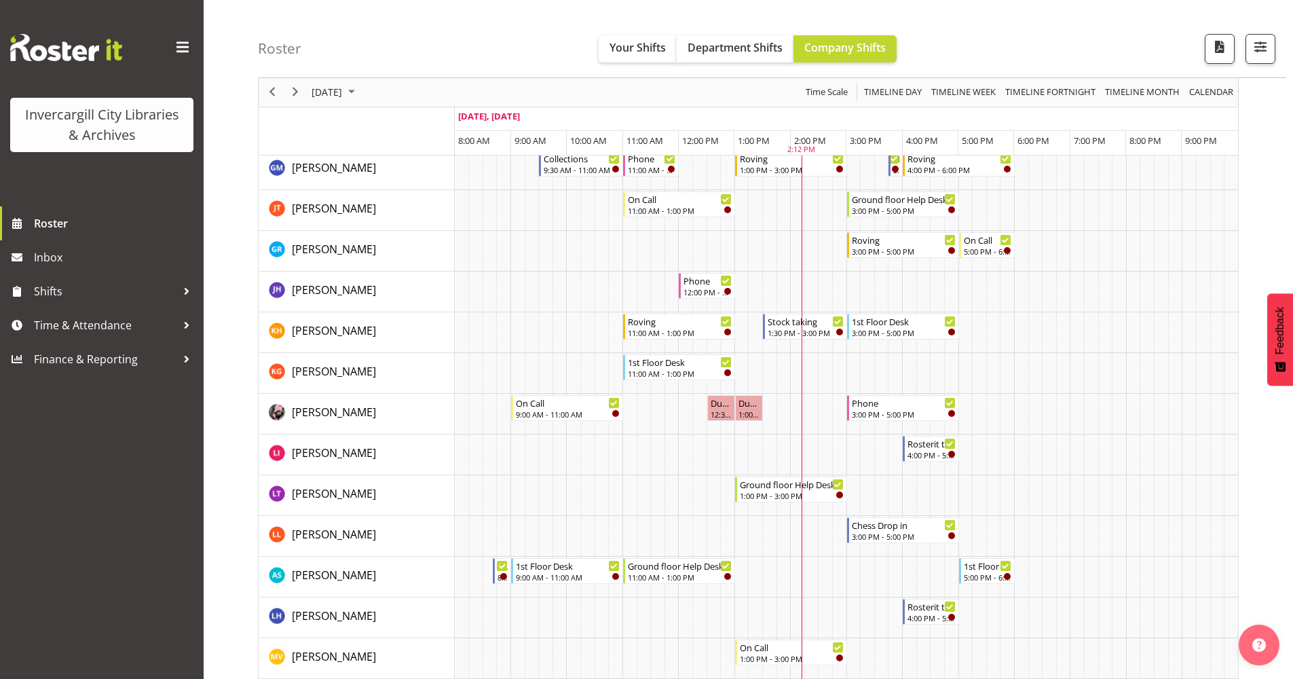
scroll to position [272, 0]
click at [360, 92] on span "September 2025" at bounding box center [351, 92] width 16 height 17
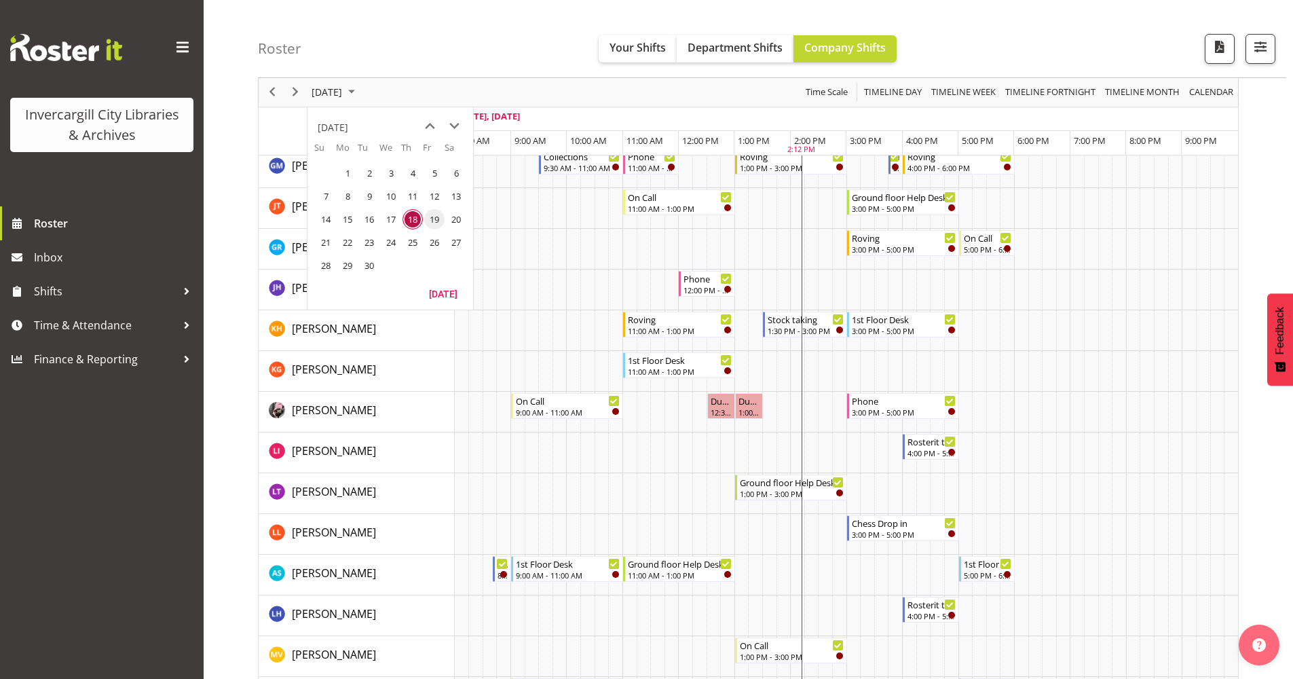
click at [436, 221] on span "19" at bounding box center [434, 219] width 20 height 20
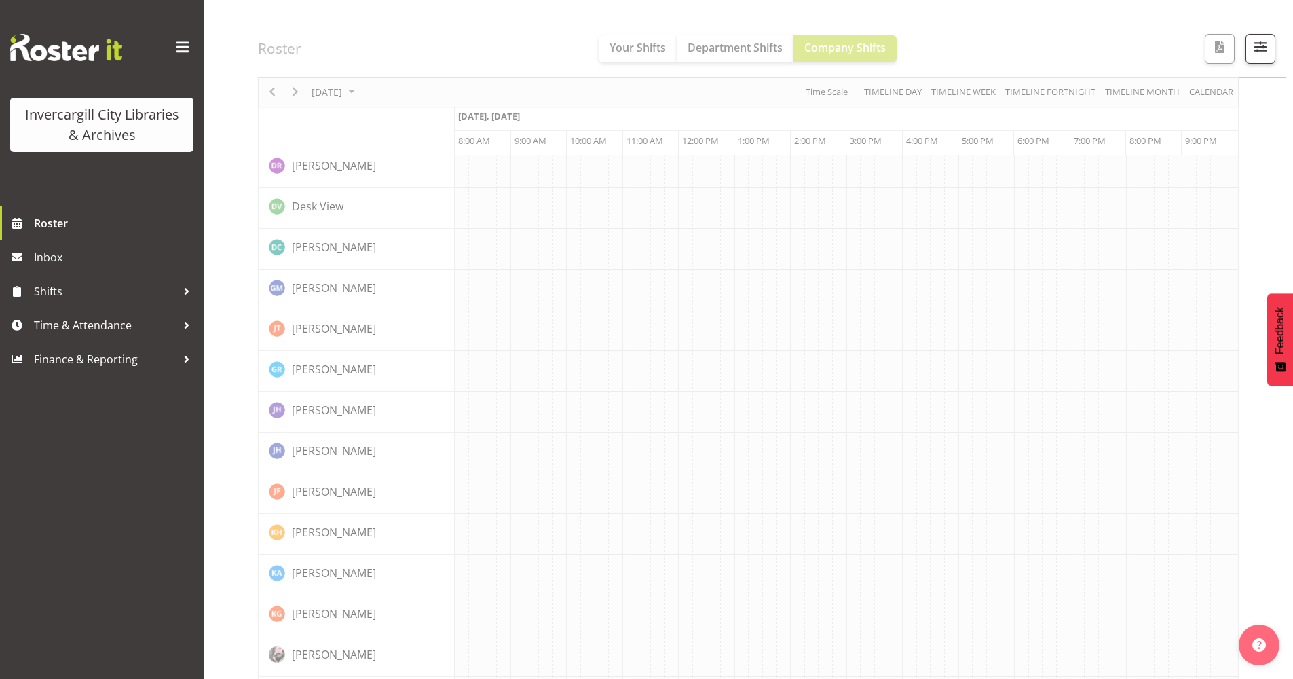
scroll to position [0, 0]
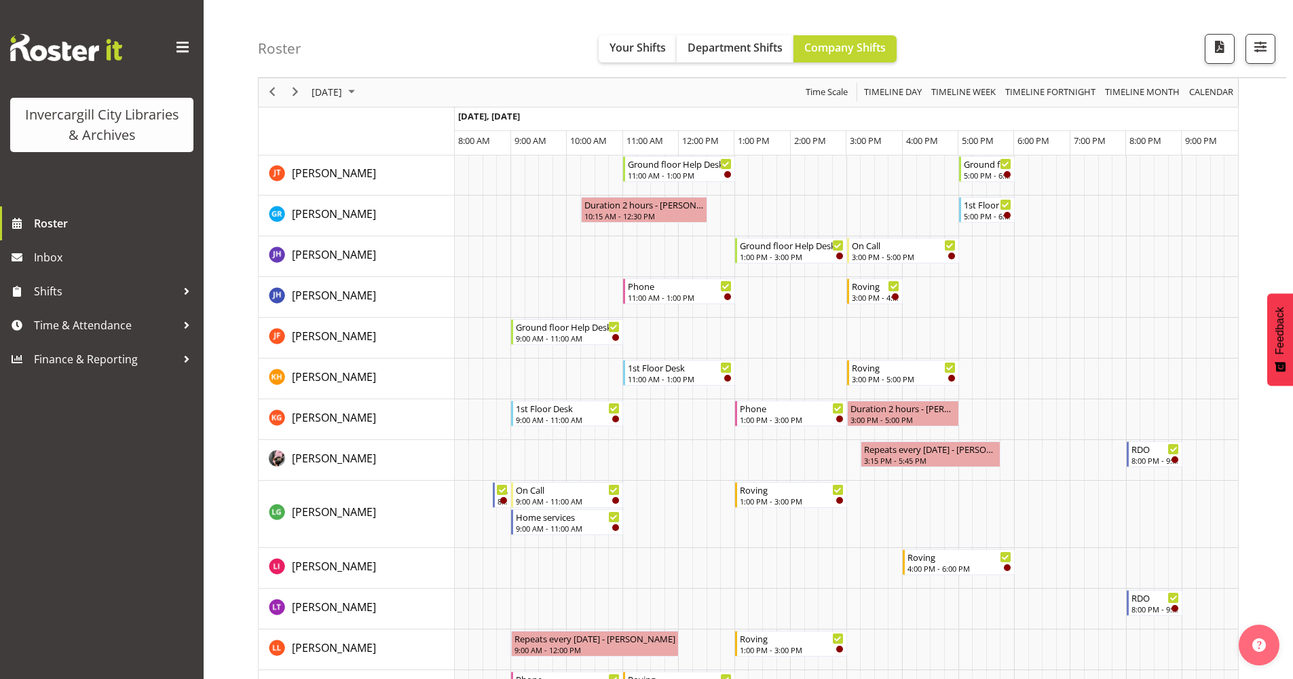
scroll to position [373, 0]
